Goal: Find specific page/section: Find specific page/section

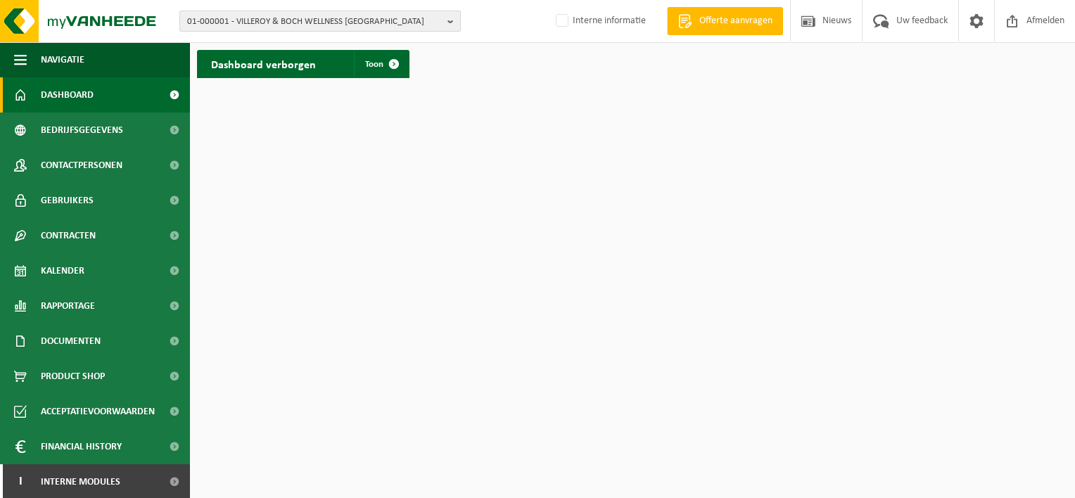
click at [448, 21] on b "button" at bounding box center [453, 21] width 13 height 20
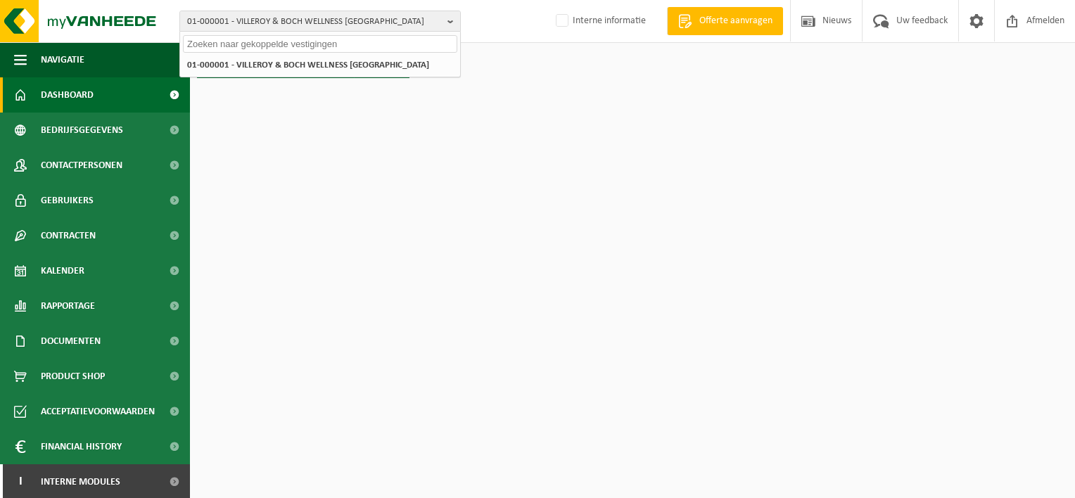
click at [283, 45] on input "text" at bounding box center [320, 44] width 274 height 18
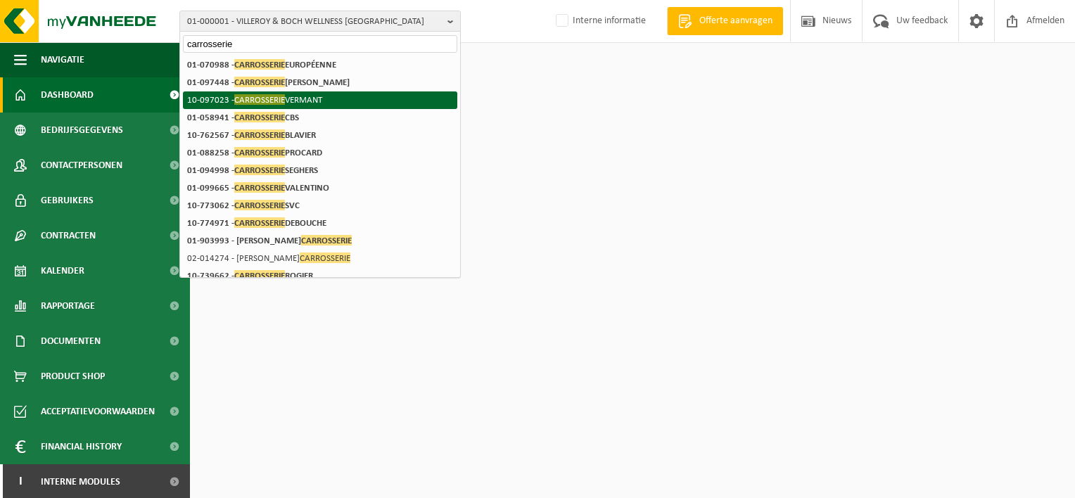
type input "carrosserie"
click at [324, 98] on li "10-097023 - CARROSSERIE VERMANT" at bounding box center [320, 100] width 274 height 18
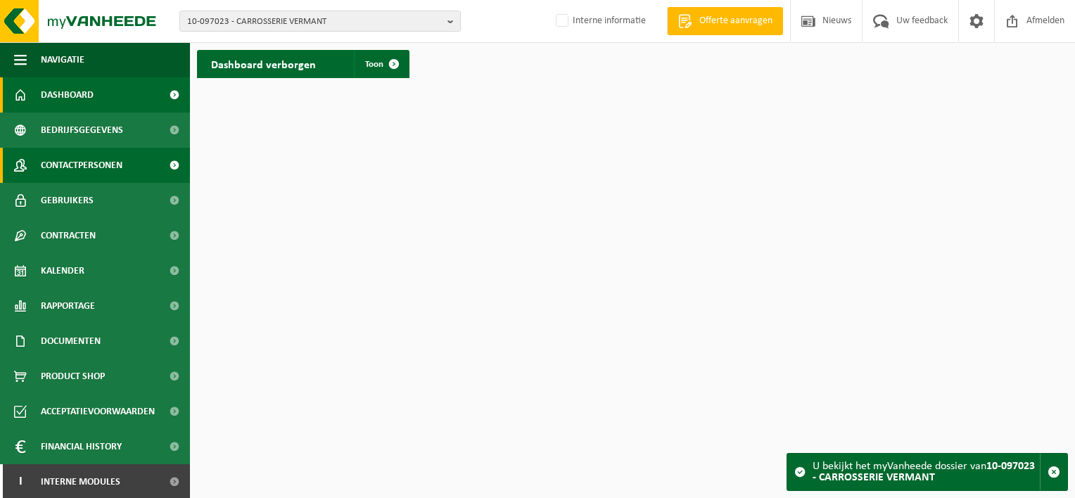
click at [77, 165] on span "Contactpersonen" at bounding box center [82, 165] width 82 height 35
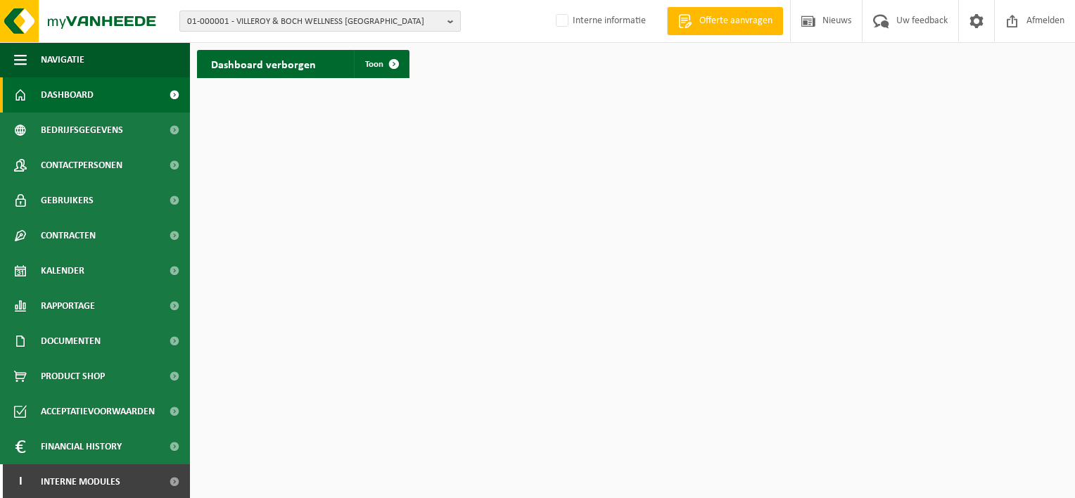
click at [450, 25] on b "button" at bounding box center [453, 21] width 13 height 20
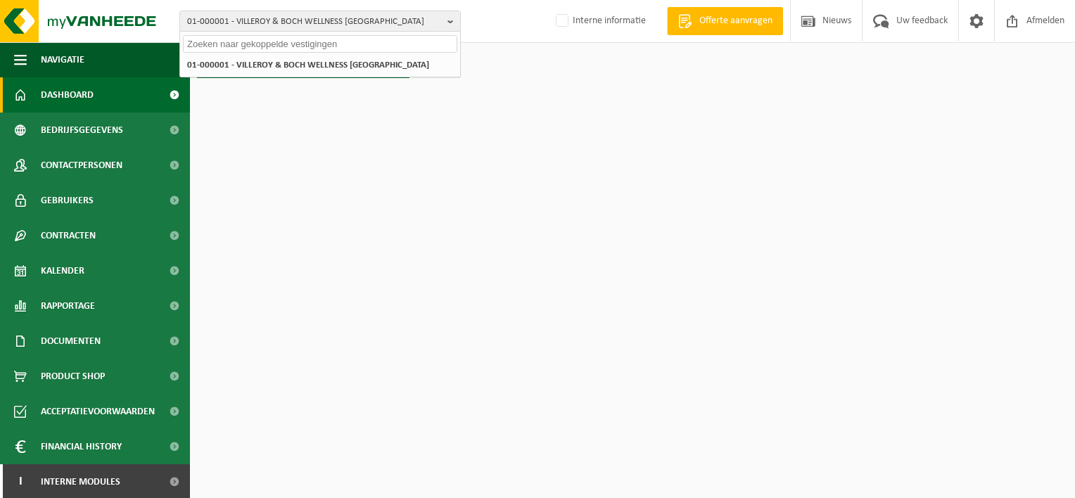
click at [244, 45] on input "text" at bounding box center [320, 44] width 274 height 18
click at [234, 44] on input "text" at bounding box center [320, 44] width 274 height 18
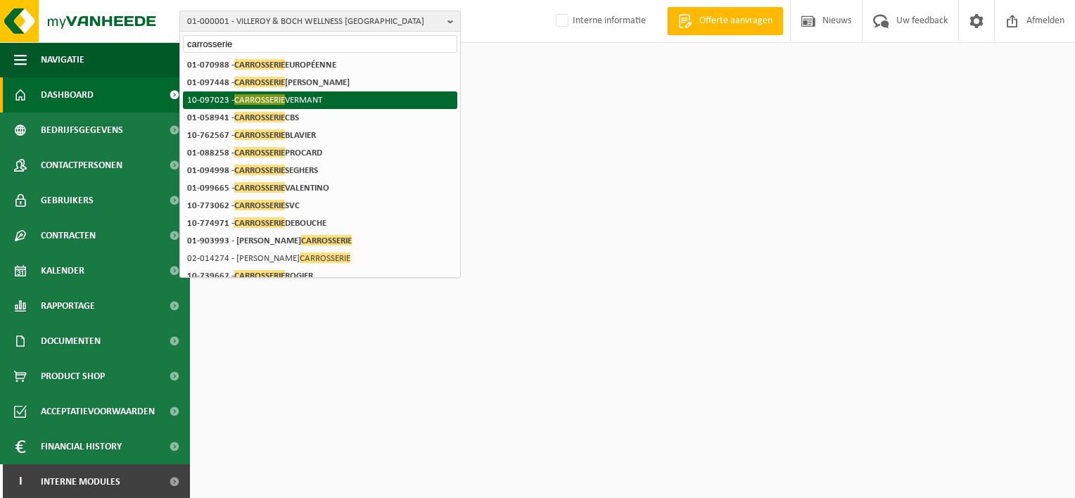
type input "carrosserie"
click at [279, 103] on span "CARROSSERIE" at bounding box center [259, 99] width 51 height 11
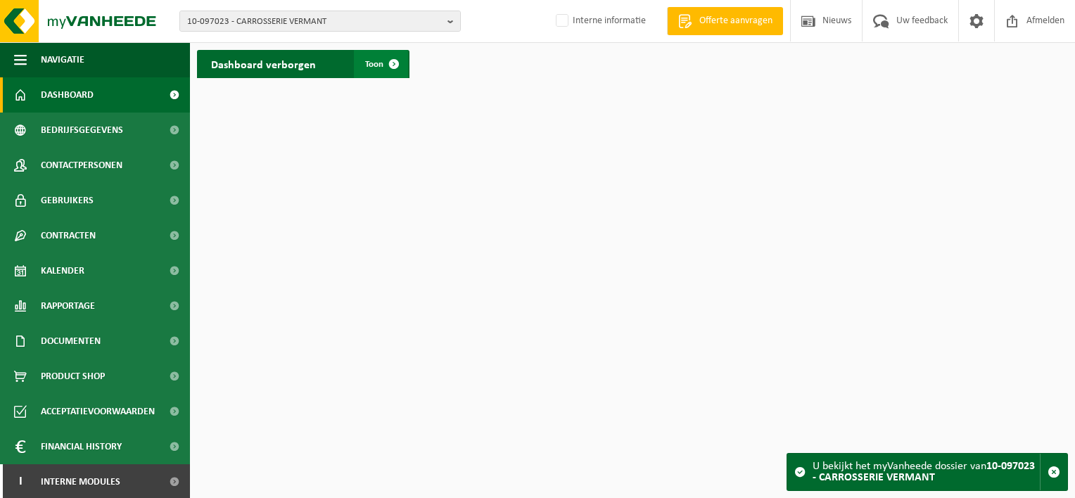
click at [374, 61] on span "Toon" at bounding box center [374, 64] width 18 height 9
